Goal: Task Accomplishment & Management: Manage account settings

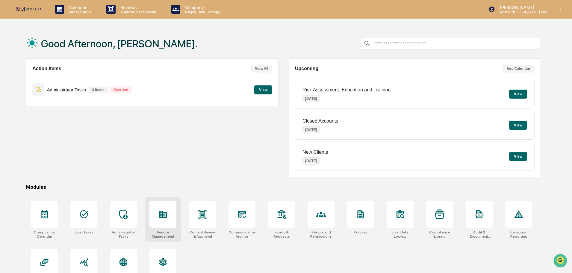
click at [159, 217] on icon at bounding box center [163, 214] width 8 height 7
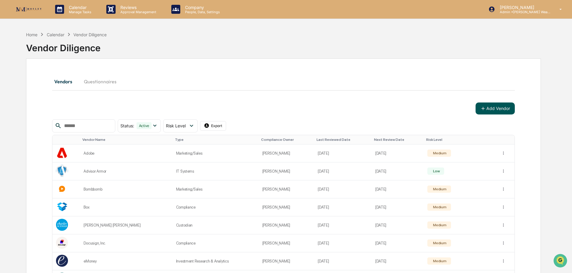
click at [504, 107] on button "Add Vendor" at bounding box center [495, 108] width 39 height 12
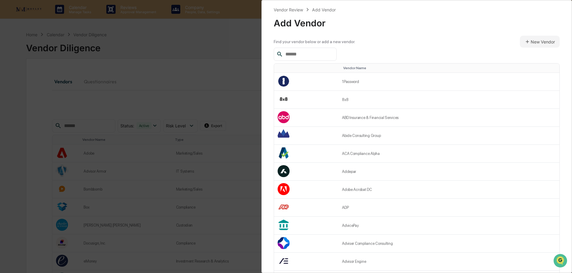
click at [307, 49] on div at bounding box center [305, 54] width 63 height 13
drag, startPoint x: 307, startPoint y: 54, endPoint x: 250, endPoint y: 55, distance: 57.2
click at [250, 55] on div "Vendor Review Add Vendor Add Vendor Find your vendor below or add a new vendor.…" at bounding box center [286, 136] width 572 height 273
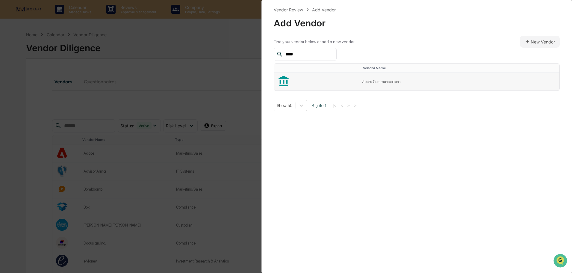
type input "****"
click at [402, 85] on td "Zocks Communications" at bounding box center [458, 82] width 201 height 18
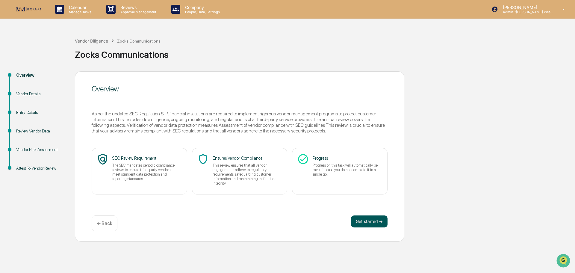
click at [368, 219] on button "Get started ➔" at bounding box center [369, 221] width 37 height 12
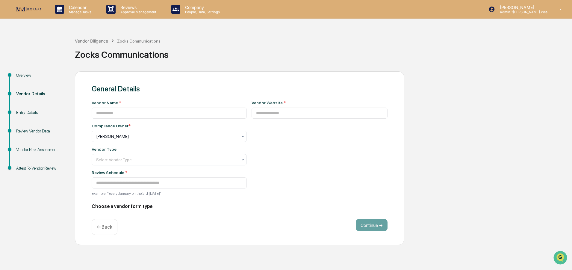
type input "**********"
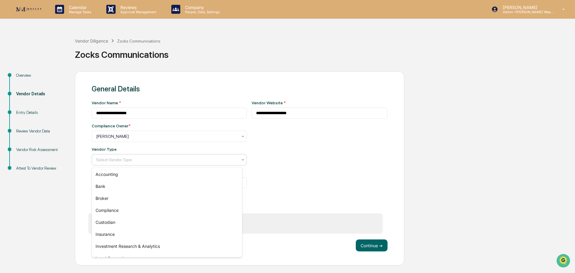
click at [241, 159] on icon at bounding box center [243, 159] width 5 height 5
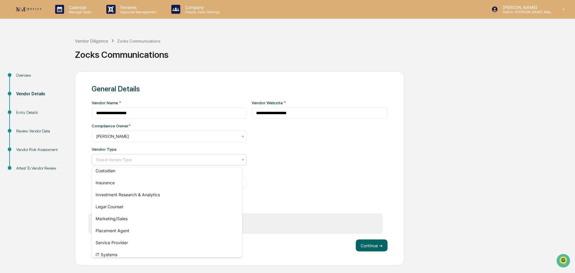
scroll to position [56, 0]
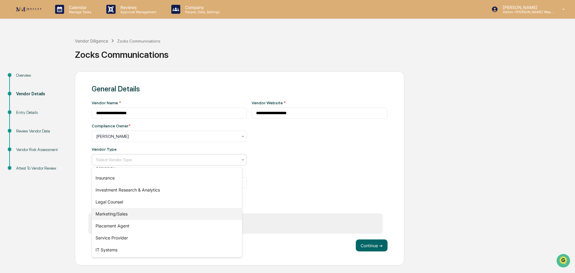
click at [189, 219] on div "Marketing/Sales" at bounding box center [167, 214] width 150 height 12
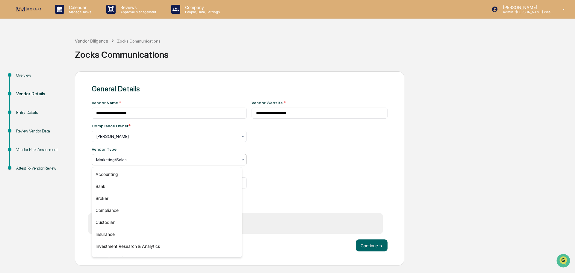
click at [241, 159] on icon at bounding box center [243, 159] width 5 height 5
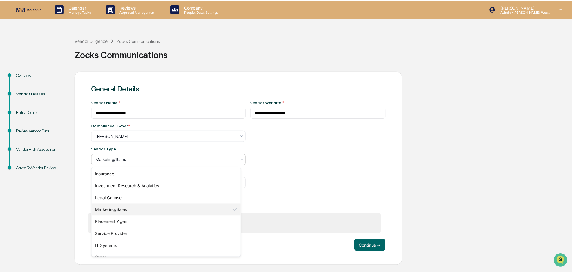
scroll to position [68, 0]
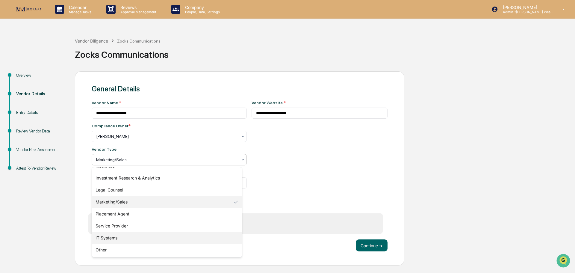
click at [187, 235] on div "IT Systems" at bounding box center [167, 238] width 150 height 12
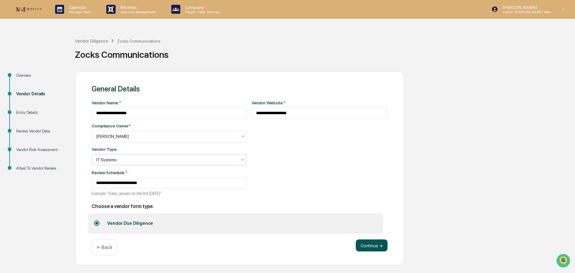
click at [369, 243] on button "Continue ➔" at bounding box center [372, 245] width 32 height 12
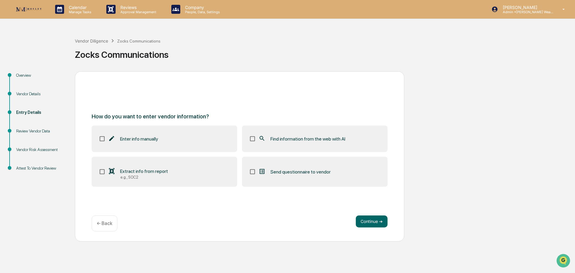
click at [315, 144] on label "Find information from the web with AI" at bounding box center [315, 139] width 146 height 26
click at [370, 218] on button "Continue ➔" at bounding box center [372, 221] width 32 height 12
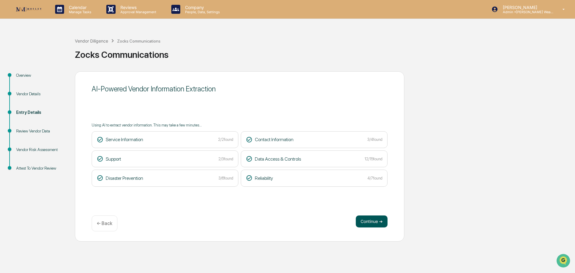
click at [362, 220] on button "Continue ➔" at bounding box center [372, 221] width 32 height 12
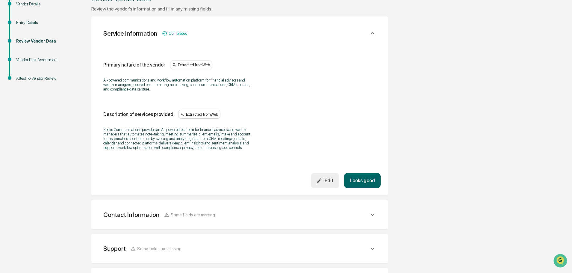
click at [360, 180] on button "Looks good" at bounding box center [362, 180] width 37 height 15
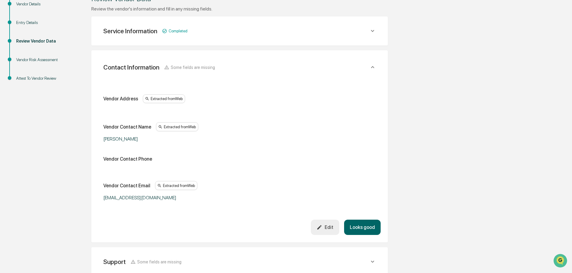
scroll to position [106, 0]
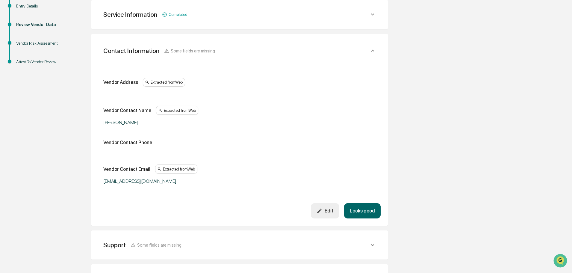
click at [362, 207] on button "Looks good" at bounding box center [362, 210] width 37 height 15
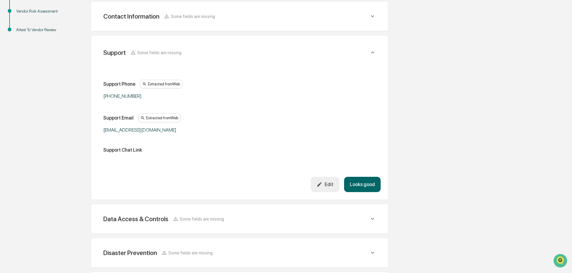
scroll to position [140, 0]
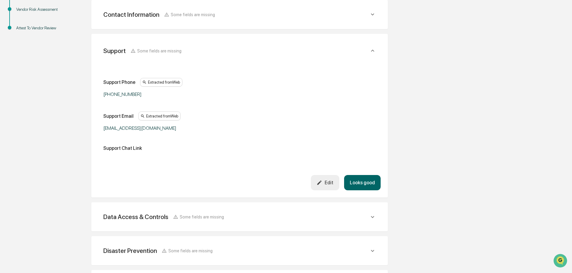
click at [361, 180] on button "Looks good" at bounding box center [362, 182] width 37 height 15
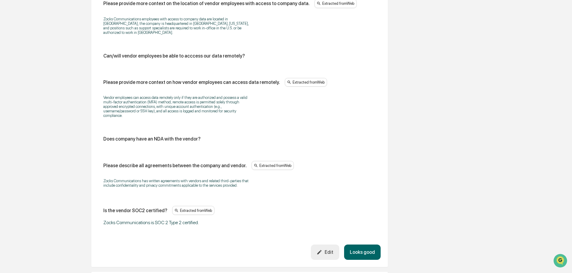
scroll to position [742, 0]
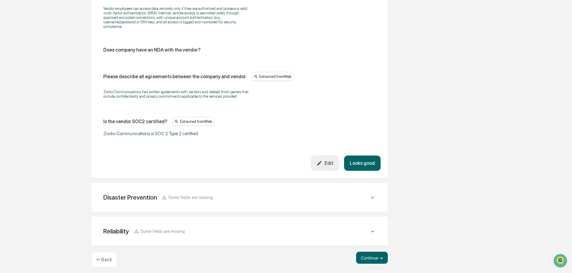
click at [363, 161] on button "Looks good" at bounding box center [362, 163] width 37 height 15
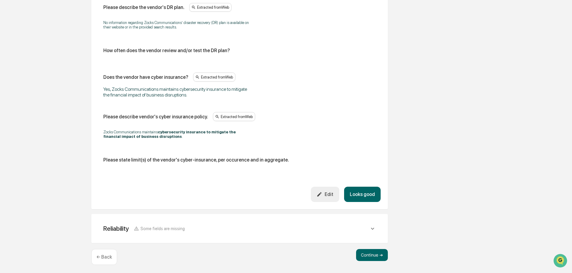
scroll to position [310, 0]
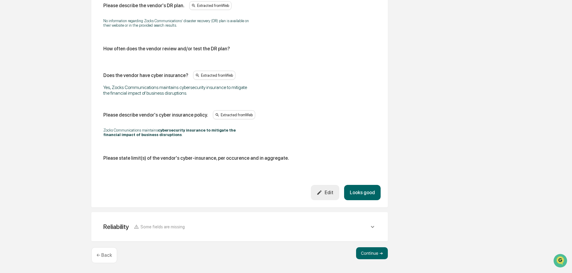
click at [366, 189] on button "Looks good" at bounding box center [362, 192] width 37 height 15
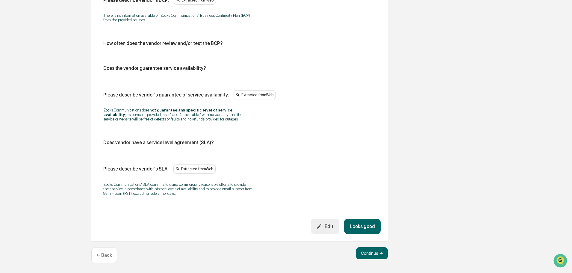
click at [363, 225] on button "Looks good" at bounding box center [362, 226] width 37 height 15
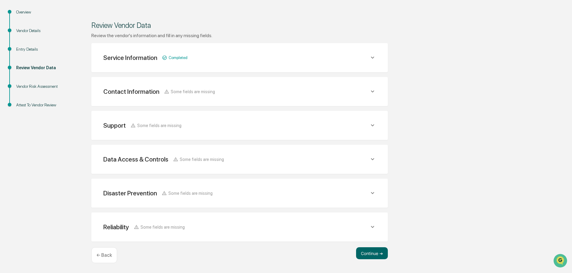
scroll to position [63, 0]
click at [374, 255] on button "Continue ➔" at bounding box center [372, 253] width 32 height 12
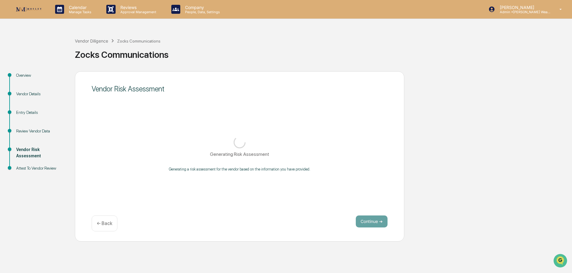
scroll to position [0, 0]
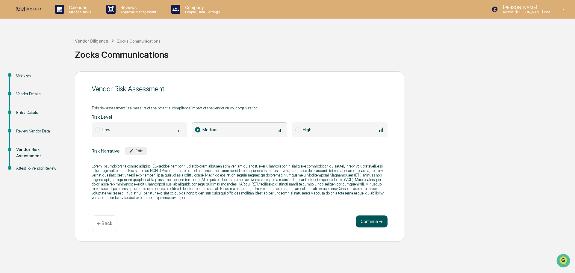
click at [377, 221] on button "Continue ➔" at bounding box center [372, 221] width 32 height 12
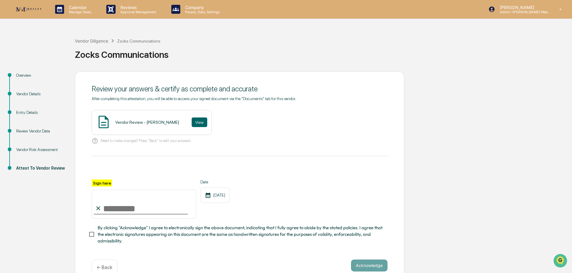
click at [114, 124] on div "Vendor Review - Chris Radford View" at bounding box center [152, 122] width 120 height 25
click at [192, 123] on button "View" at bounding box center [200, 122] width 16 height 10
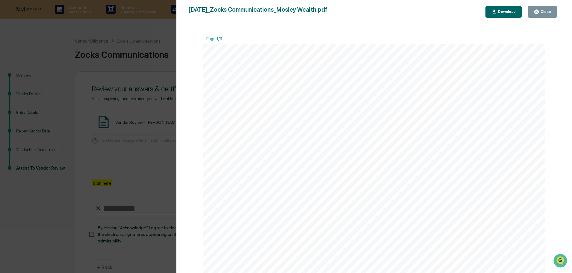
click at [548, 7] on button "Close" at bounding box center [542, 12] width 29 height 12
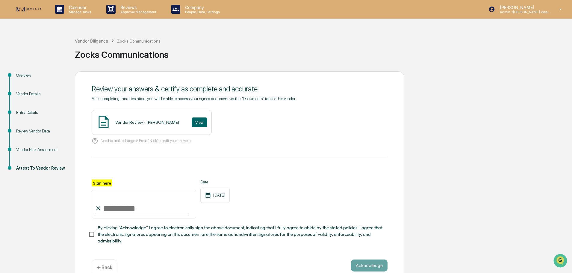
click at [127, 212] on input "Sign here" at bounding box center [144, 204] width 105 height 29
type input "**********"
click at [370, 263] on button "Acknowledge" at bounding box center [369, 266] width 37 height 12
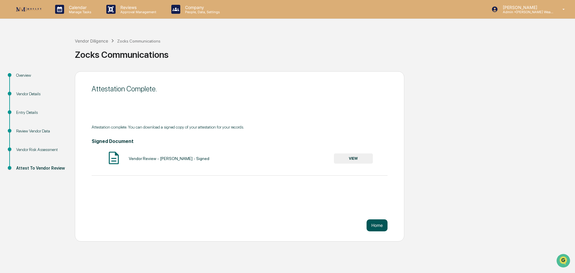
click at [370, 223] on button "Home" at bounding box center [377, 225] width 21 height 12
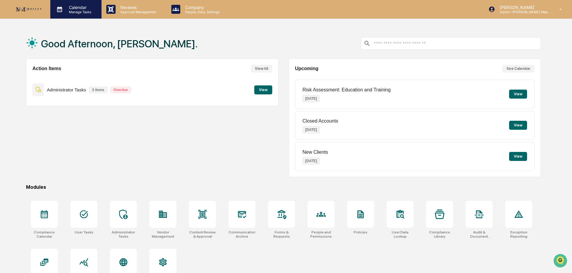
click at [76, 7] on p "Calendar" at bounding box center [79, 7] width 30 height 5
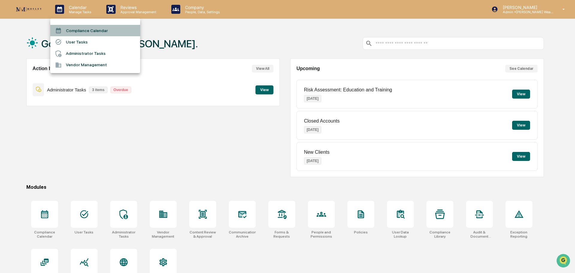
click at [78, 29] on li "Compliance Calendar" at bounding box center [95, 30] width 90 height 11
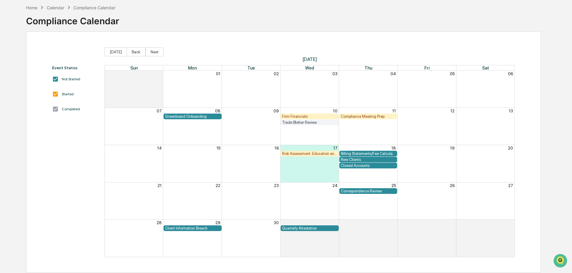
scroll to position [28, 0]
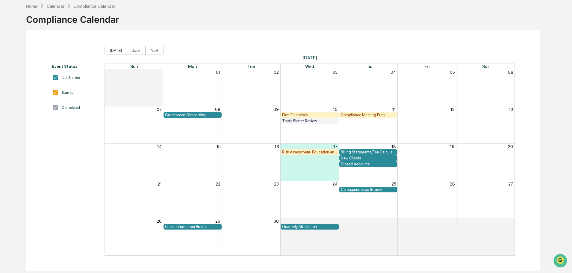
click at [373, 190] on div "Correspondence Review" at bounding box center [368, 189] width 55 height 4
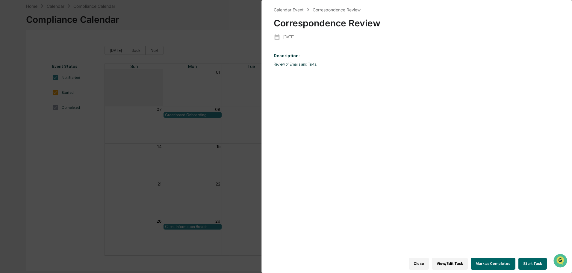
click at [528, 261] on button "Start Task" at bounding box center [533, 264] width 28 height 12
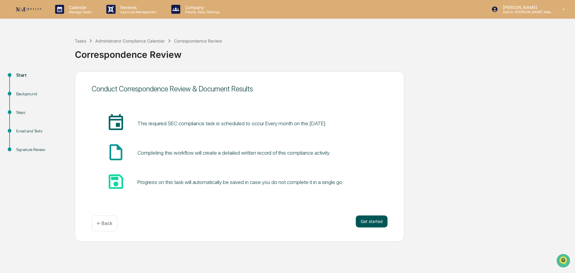
click at [373, 219] on button "Get started" at bounding box center [372, 221] width 32 height 12
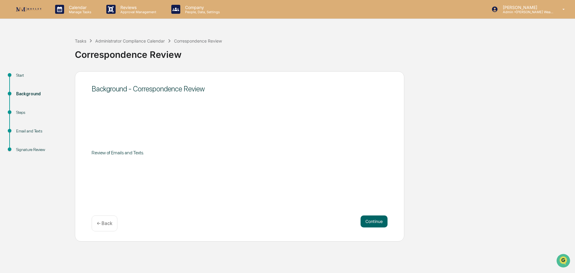
click at [373, 219] on button "Continue" at bounding box center [374, 221] width 27 height 12
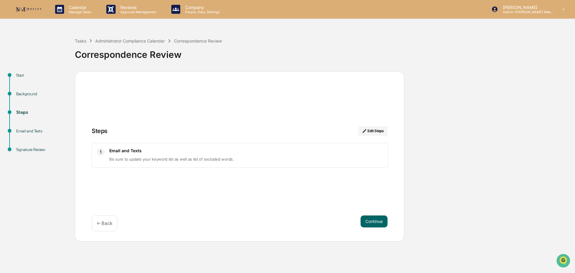
click at [284, 148] on h3 "Email and Texts" at bounding box center [246, 150] width 274 height 5
click at [261, 159] on p "Be sure to update your keyword list as well as list of excluded words." at bounding box center [246, 159] width 274 height 7
click at [376, 220] on button "Continue" at bounding box center [374, 221] width 27 height 12
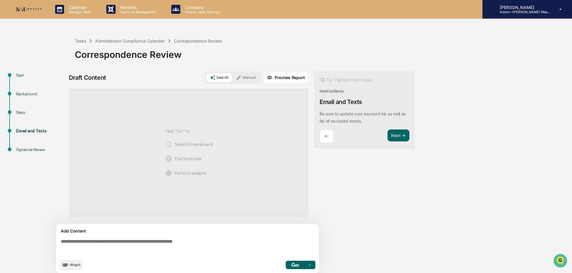
click at [525, 10] on p "Admin • Mosley Wealth" at bounding box center [523, 12] width 56 height 4
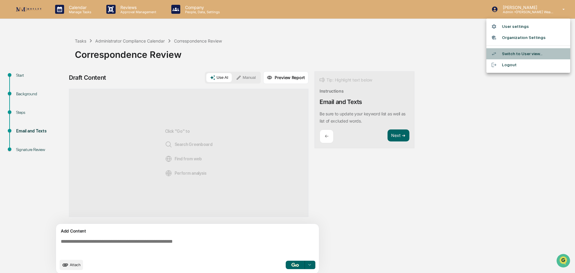
click at [519, 52] on li "Switch to User view..." at bounding box center [529, 53] width 84 height 11
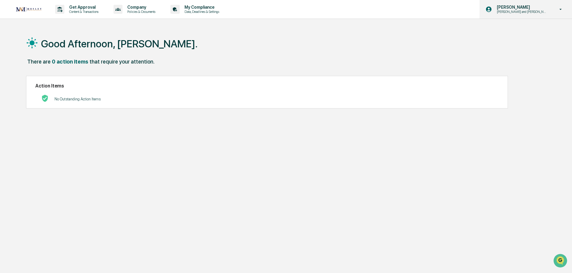
click at [540, 10] on p "Chris and Jen Onboarding" at bounding box center [521, 12] width 59 height 4
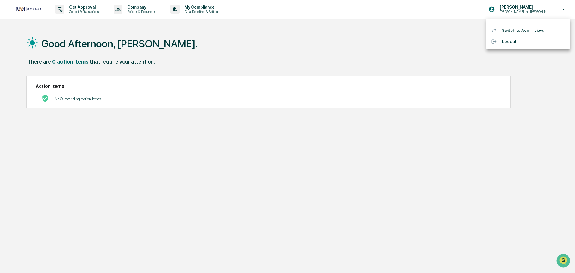
click at [529, 29] on li "Switch to Admin view..." at bounding box center [529, 30] width 84 height 11
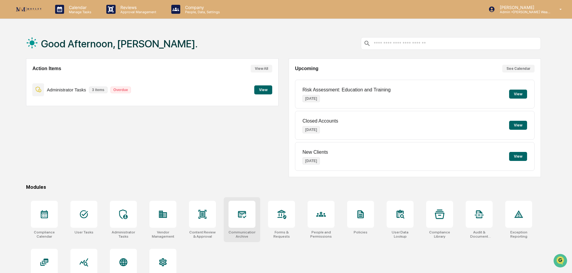
click at [239, 218] on icon at bounding box center [242, 214] width 10 height 10
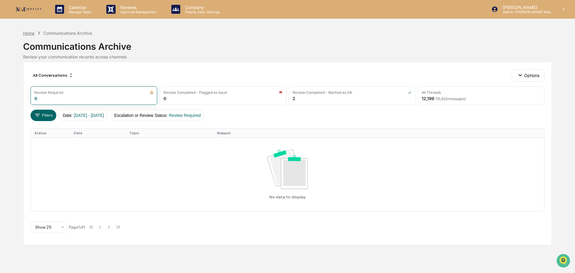
click at [31, 33] on div "Home" at bounding box center [28, 33] width 11 height 5
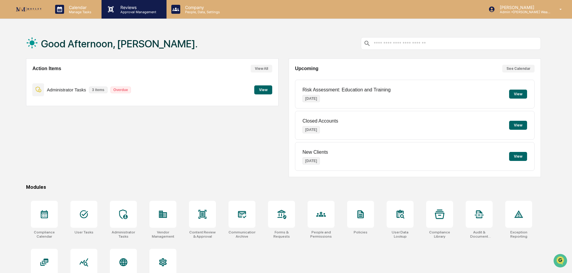
click at [126, 5] on p "Reviews" at bounding box center [138, 7] width 44 height 5
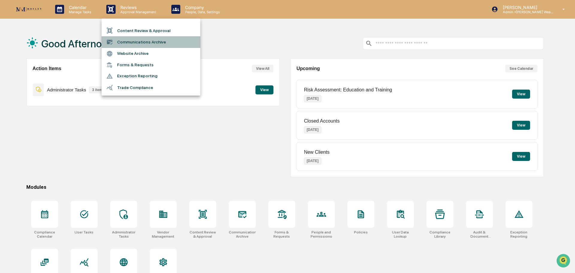
click at [132, 41] on li "Communications Archive" at bounding box center [151, 41] width 99 height 11
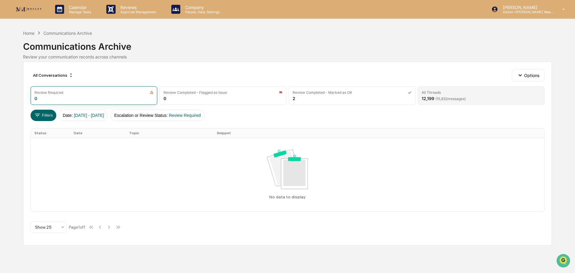
click at [457, 101] on span "( 15,832 messages)" at bounding box center [451, 99] width 30 height 4
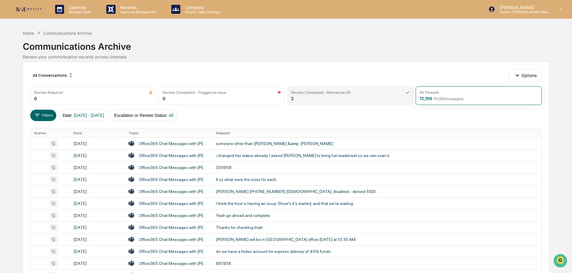
click at [345, 101] on div "Review Completed - Marked as OK 2" at bounding box center [350, 95] width 126 height 19
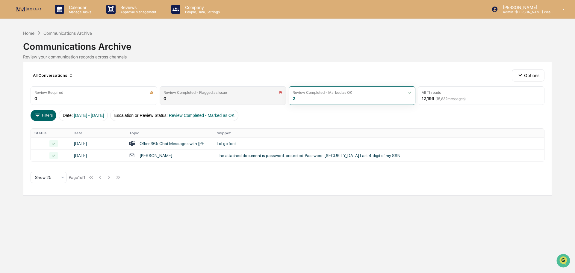
click at [214, 94] on div "Review Completed - Flagged as Issue" at bounding box center [196, 92] width 64 height 4
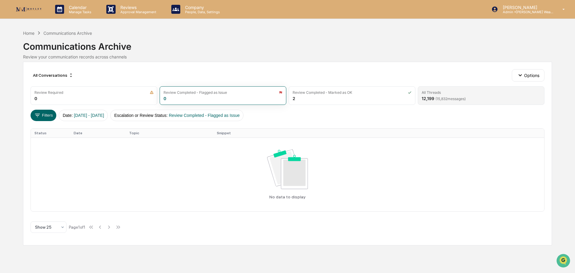
click at [445, 98] on span "( 15,832 messages)" at bounding box center [451, 99] width 30 height 4
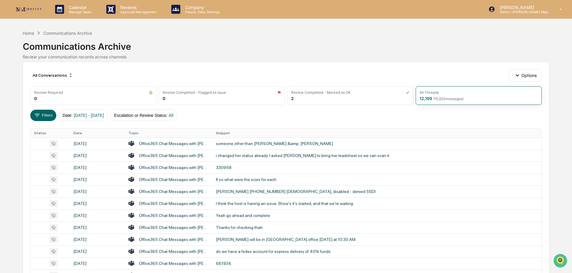
click at [363, 74] on div "All Conversations Options" at bounding box center [286, 75] width 512 height 12
click at [525, 76] on button "Options" at bounding box center [525, 75] width 33 height 12
click at [449, 120] on div "Filters Date : 01/01/2024 - 12/31/2025 Escalation or Review Status : All" at bounding box center [286, 115] width 512 height 11
click at [29, 32] on div "Home" at bounding box center [28, 33] width 11 height 5
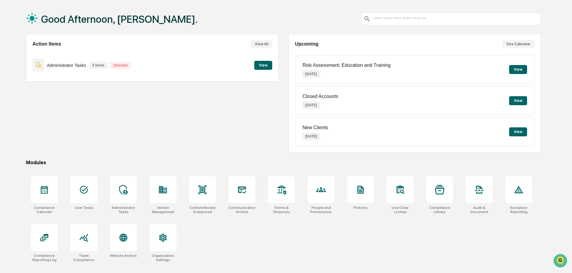
scroll to position [28, 0]
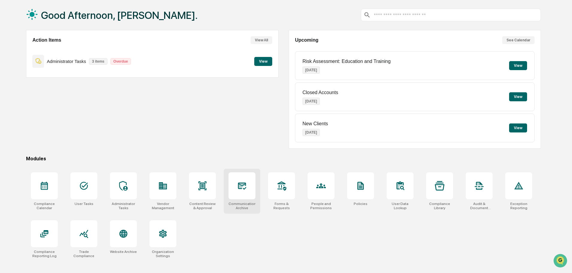
click at [240, 183] on icon at bounding box center [242, 186] width 10 height 10
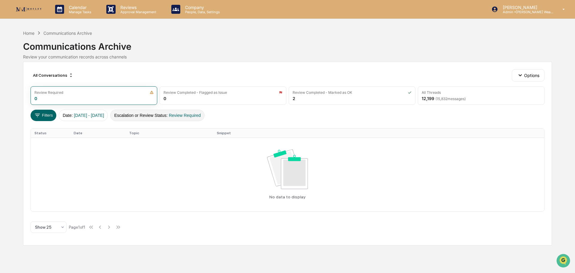
click at [200, 115] on span "Review Required" at bounding box center [185, 115] width 32 height 5
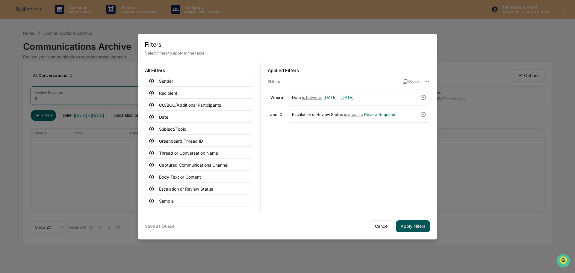
click at [420, 227] on button "Apply Filters" at bounding box center [413, 226] width 34 height 12
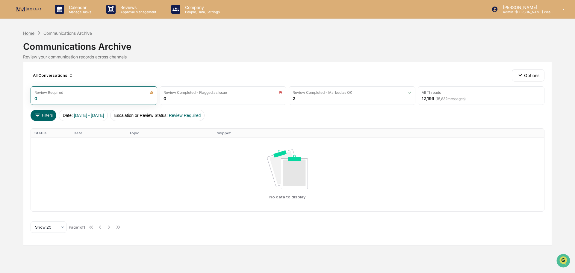
click at [28, 34] on div "Home" at bounding box center [28, 33] width 11 height 5
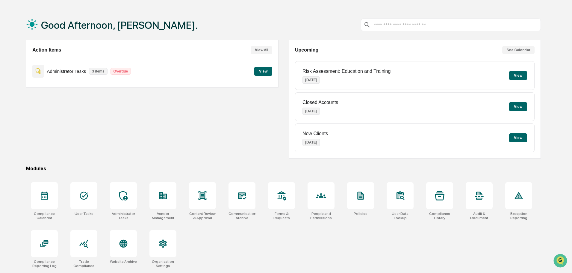
scroll to position [28, 0]
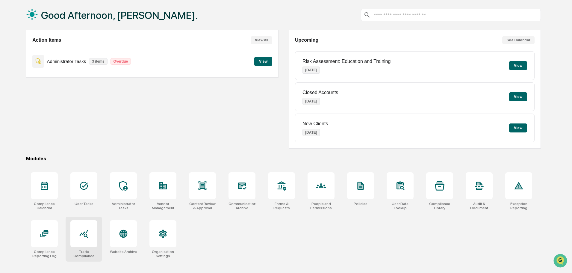
click at [87, 236] on icon at bounding box center [84, 234] width 9 height 8
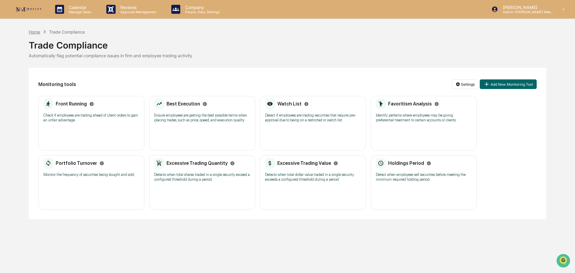
click at [37, 31] on div "Home" at bounding box center [34, 31] width 11 height 5
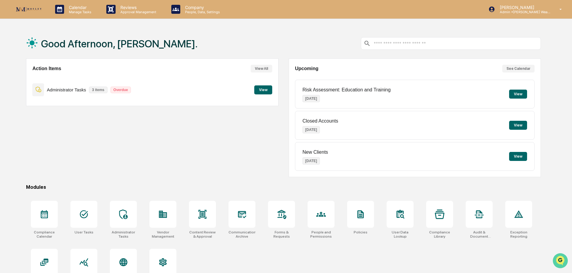
click at [561, 260] on img "Open customer support" at bounding box center [560, 261] width 15 height 12
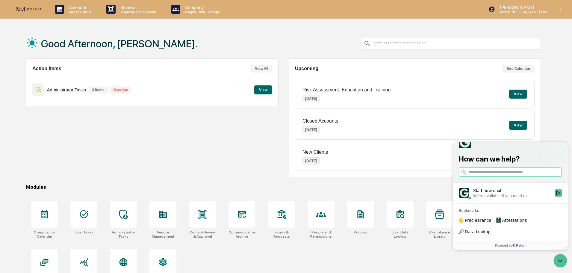
click at [423, 254] on div "Compliance Calendar User Tasks Administrator Tasks Vendor Management Content Re…" at bounding box center [283, 243] width 515 height 93
click at [214, 163] on div "Action Items View All Administrator Tasks 3 items Overdue View" at bounding box center [152, 117] width 252 height 119
click at [553, 123] on div "Good Afternoon, Chris. Action Items View All Administrator Tasks 3 items Overdu…" at bounding box center [286, 164] width 572 height 273
click at [563, 260] on icon "Open customer support" at bounding box center [560, 260] width 15 height 15
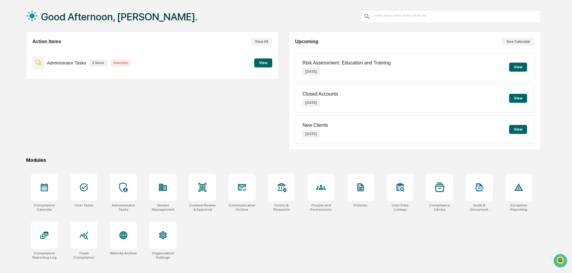
scroll to position [28, 0]
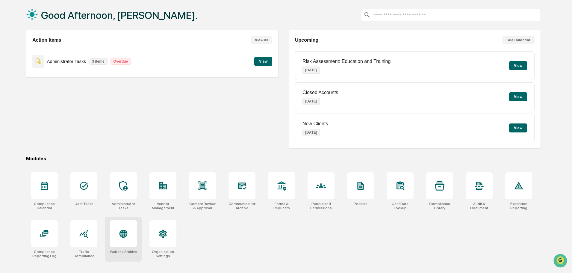
click at [127, 233] on icon at bounding box center [124, 234] width 8 height 8
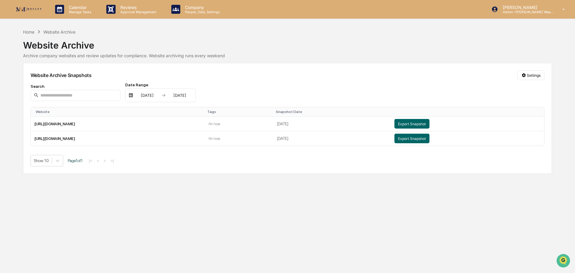
click at [19, 8] on img at bounding box center [28, 9] width 29 height 8
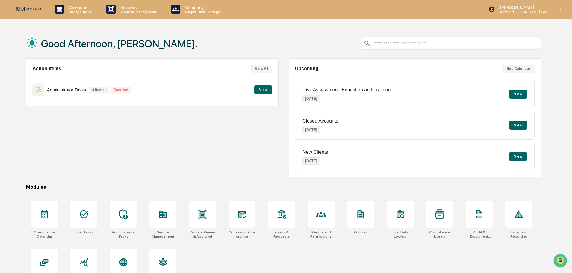
click at [209, 133] on div "Action Items View All Administrator Tasks 3 items Overdue View" at bounding box center [152, 117] width 252 height 119
click at [145, 145] on div "Action Items View All Administrator Tasks 3 items Overdue View" at bounding box center [152, 117] width 252 height 119
click at [543, 9] on p "[PERSON_NAME]" at bounding box center [523, 7] width 56 height 5
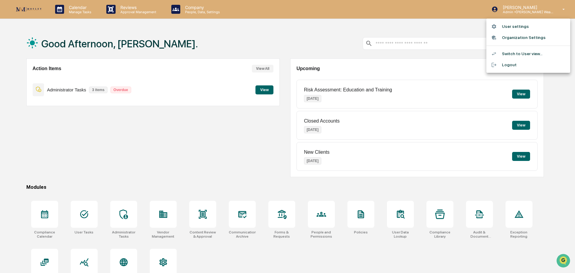
click at [507, 64] on li "Logout" at bounding box center [529, 64] width 84 height 11
